Goal: Use online tool/utility: Utilize a website feature to perform a specific function

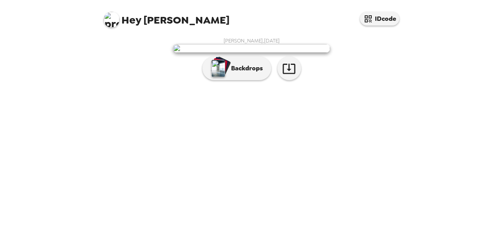
scroll to position [36, 0]
click at [292, 75] on icon "button" at bounding box center [289, 69] width 14 height 14
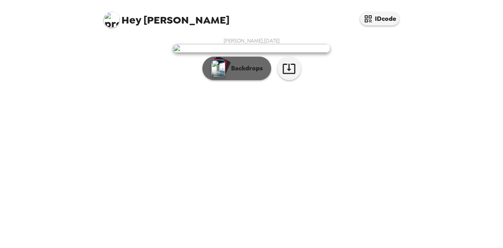
click at [237, 80] on button "Backdrops" at bounding box center [236, 69] width 69 height 24
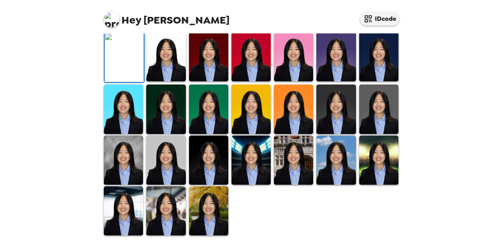
scroll to position [122, 0]
click at [159, 81] on img at bounding box center [165, 56] width 39 height 49
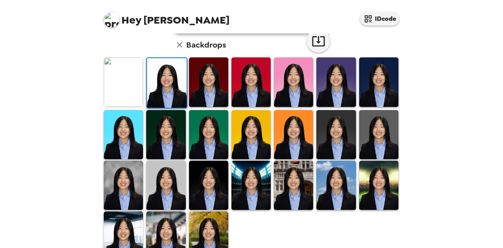
scroll to position [228, 0]
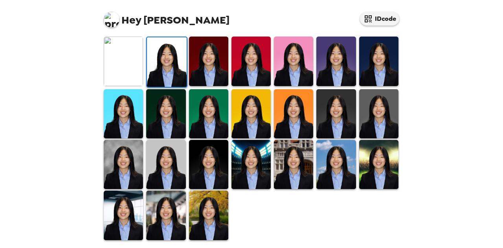
click at [208, 229] on img at bounding box center [208, 214] width 39 height 49
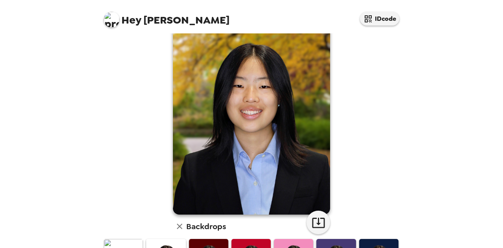
scroll to position [130, 0]
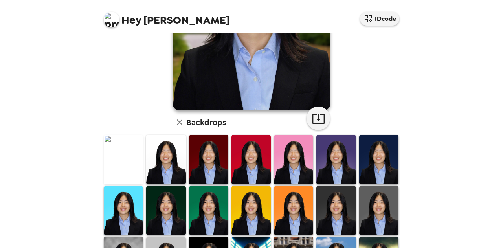
click at [166, 167] on img at bounding box center [165, 159] width 39 height 49
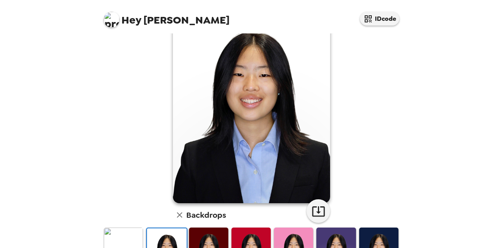
scroll to position [31, 0]
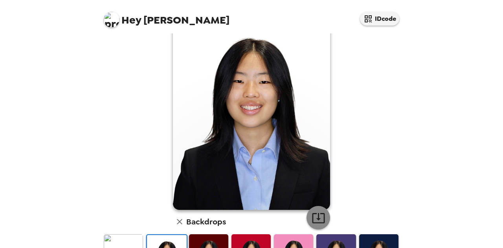
click at [313, 216] on icon "button" at bounding box center [318, 218] width 14 height 14
